Goal: Task Accomplishment & Management: Complete application form

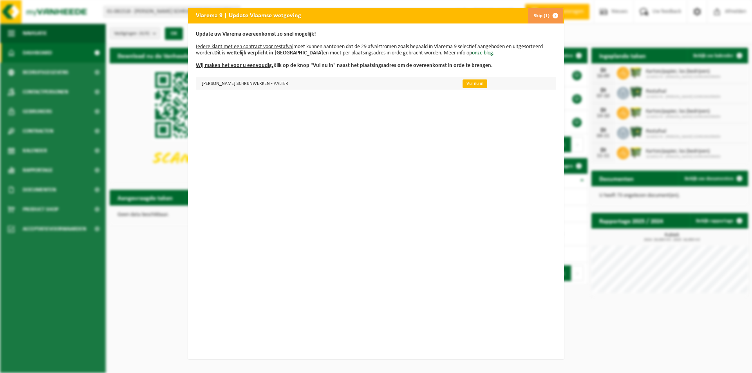
click at [470, 82] on link "Vul nu in" at bounding box center [475, 84] width 25 height 9
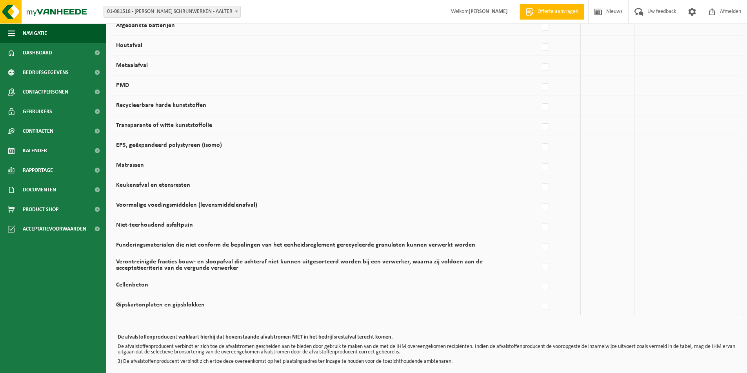
scroll to position [439, 0]
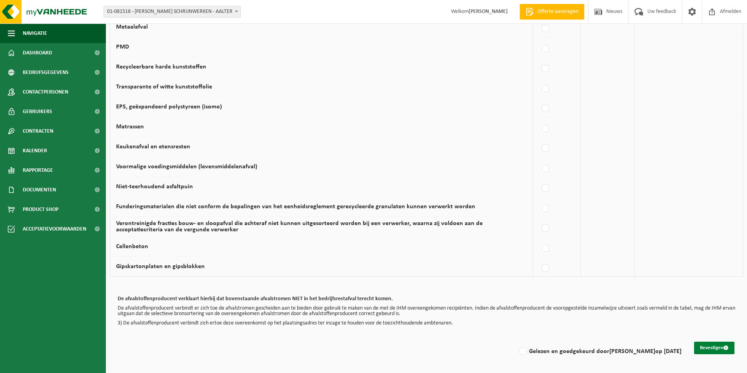
click at [705, 346] on button "Bevestigen" at bounding box center [714, 348] width 40 height 13
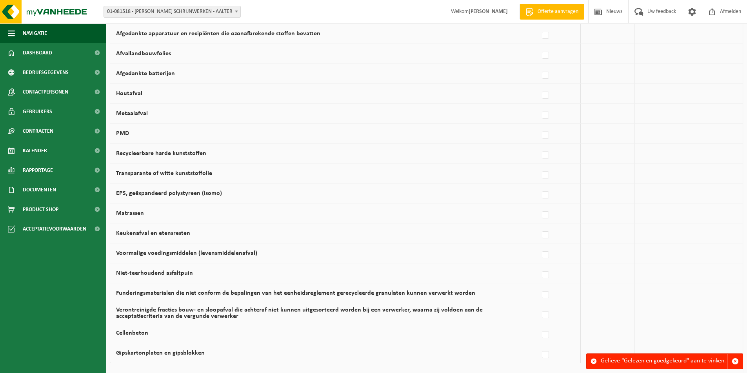
scroll to position [439, 0]
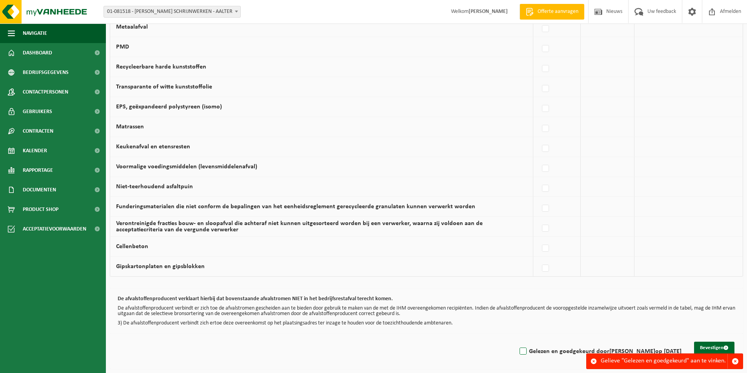
click at [528, 350] on label "Gelezen en goedgekeurd door david ackaert op 15/09/25" at bounding box center [599, 352] width 163 height 12
click at [517, 342] on input "Gelezen en goedgekeurd door david ackaert op 15/09/25" at bounding box center [516, 342] width 0 height 0
checkbox input "true"
click at [703, 348] on button "Bevestigen" at bounding box center [714, 348] width 40 height 13
